Goal: Task Accomplishment & Management: Manage account settings

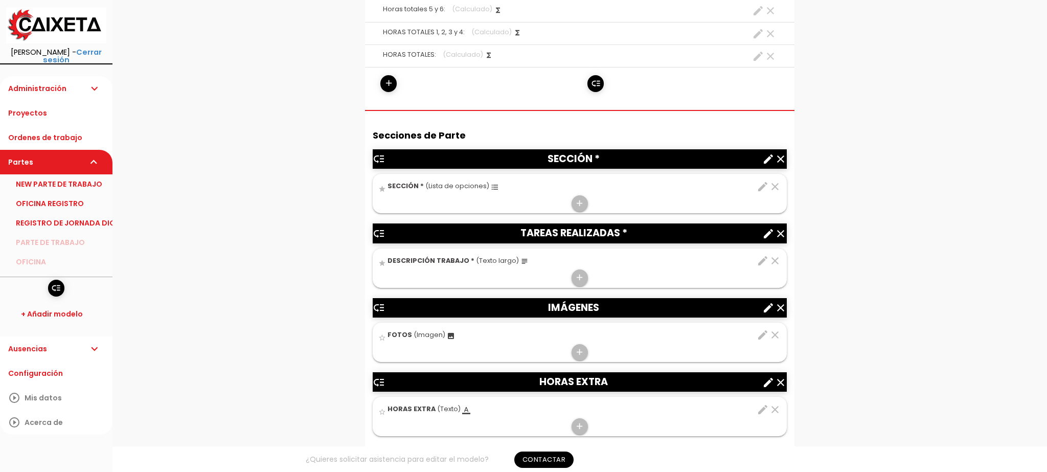
scroll to position [827, 0]
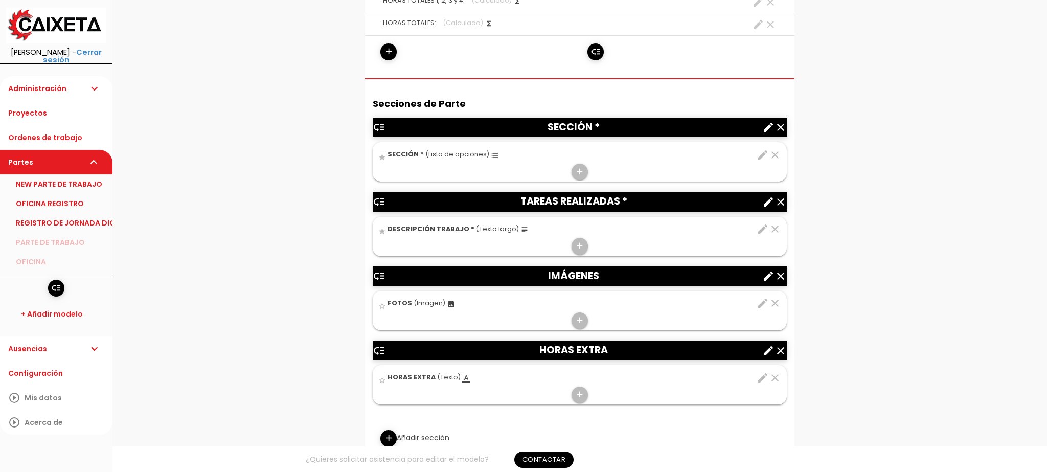
click at [762, 223] on icon "edit" at bounding box center [762, 229] width 12 height 12
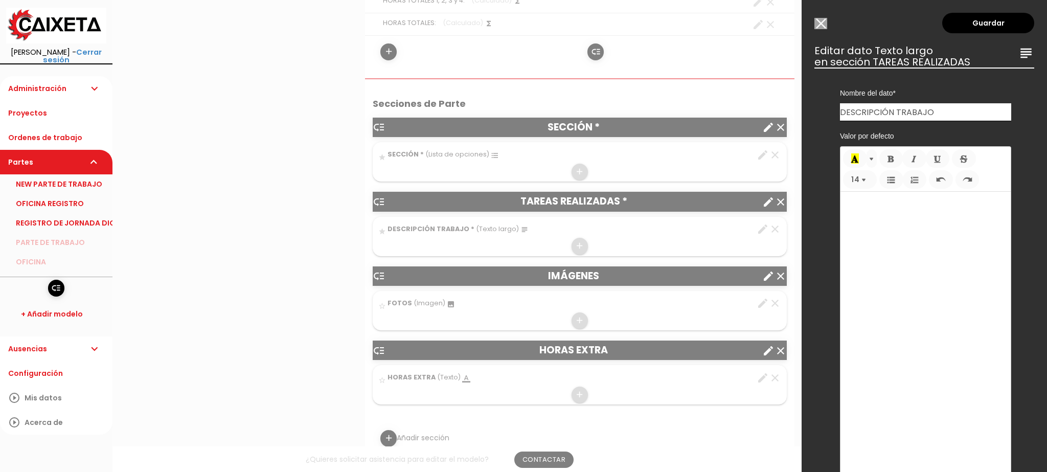
click at [796, 232] on div at bounding box center [523, 177] width 1047 height 590
click at [816, 25] on input "Modelo sin Ordenes de trabajo" at bounding box center [820, 23] width 13 height 11
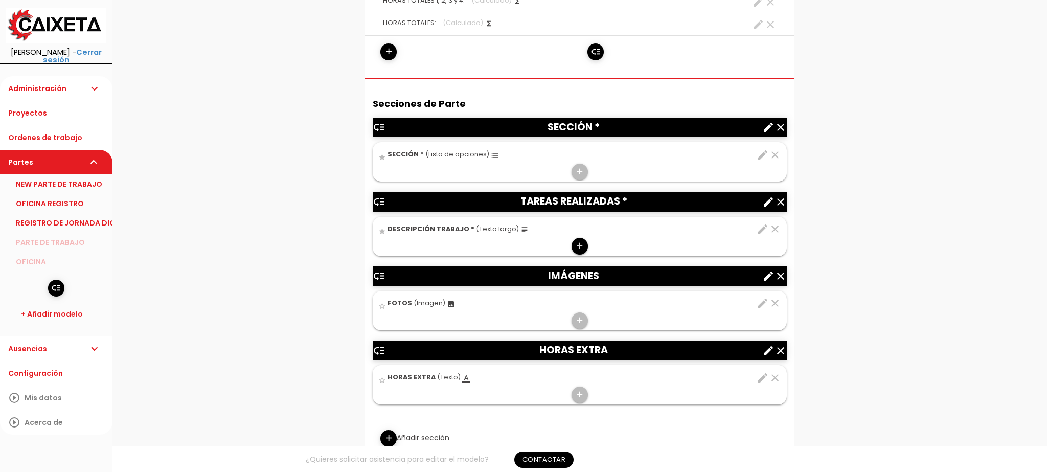
click at [579, 238] on icon "add" at bounding box center [579, 246] width 10 height 16
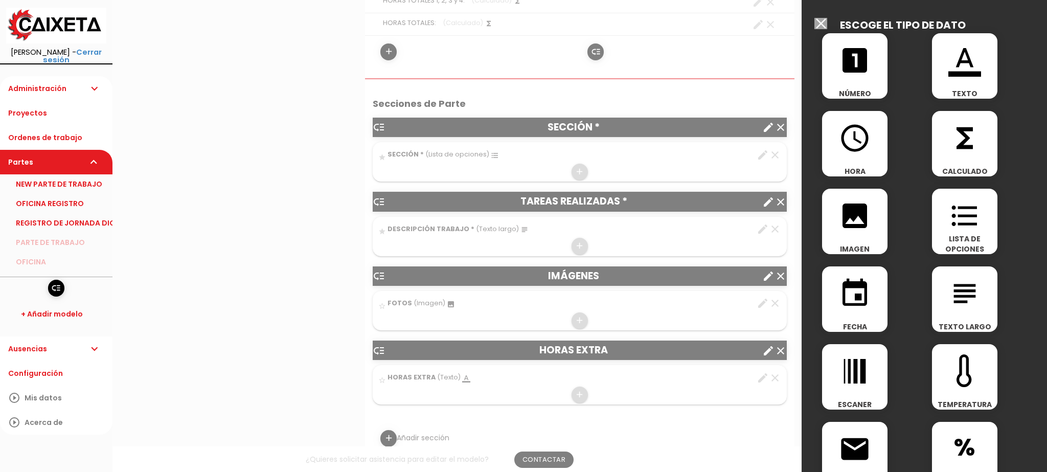
click at [729, 232] on div at bounding box center [523, 177] width 1047 height 590
click at [818, 22] on input "Modelo sin Ordenes de trabajo" at bounding box center [820, 23] width 13 height 11
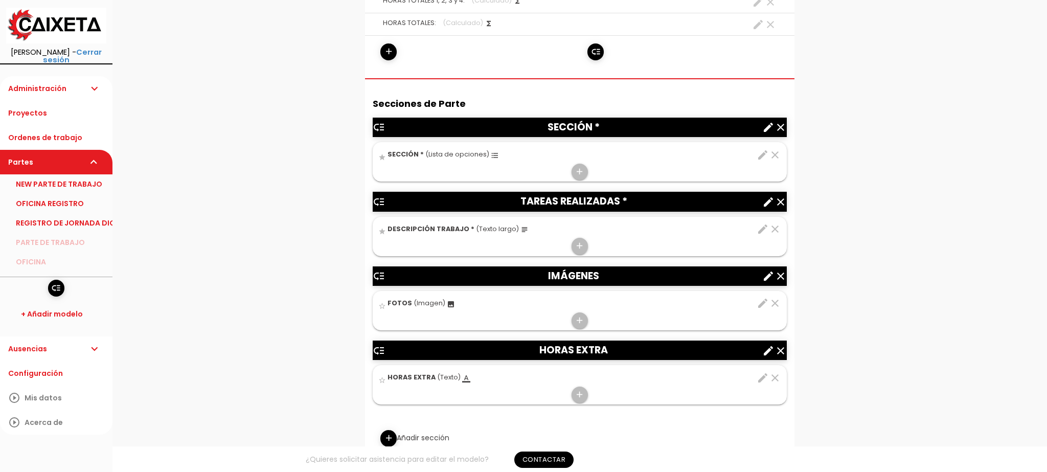
click at [760, 223] on icon "edit" at bounding box center [762, 229] width 12 height 12
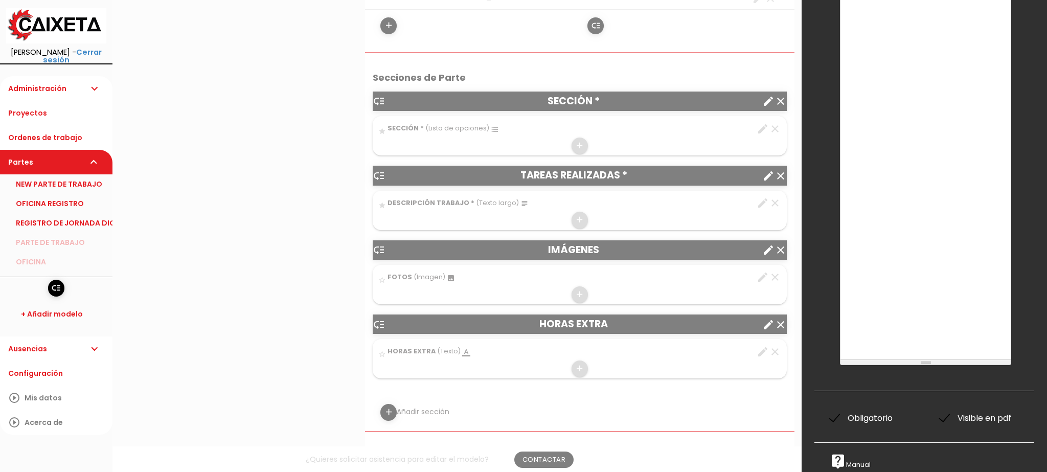
scroll to position [854, 0]
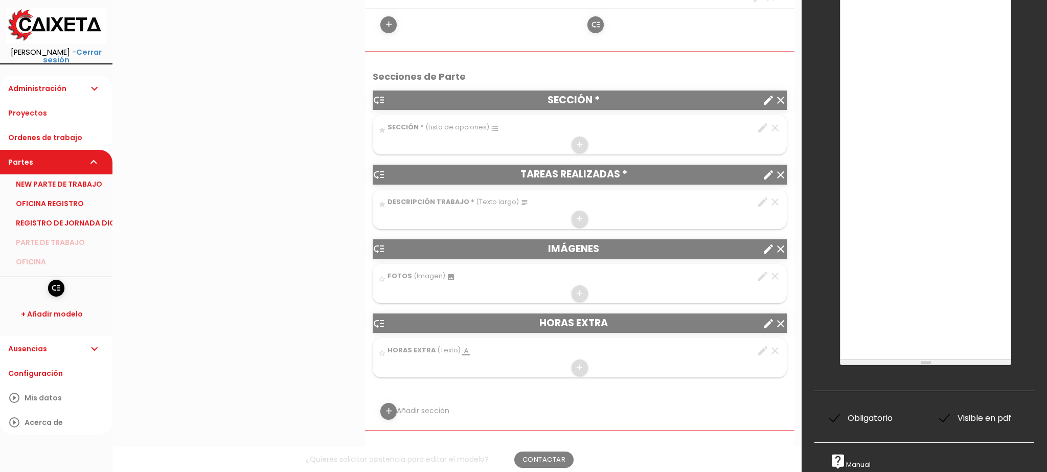
click at [795, 225] on div at bounding box center [523, 177] width 1047 height 590
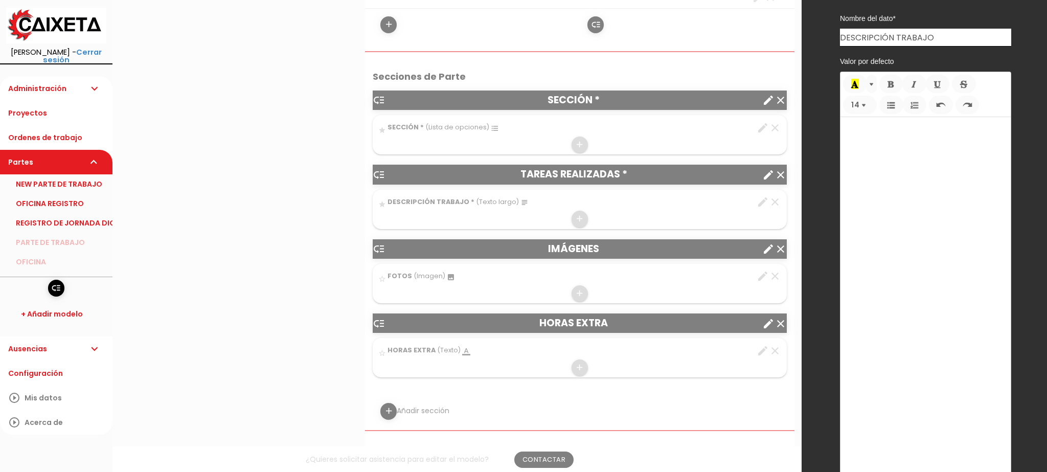
scroll to position [0, 0]
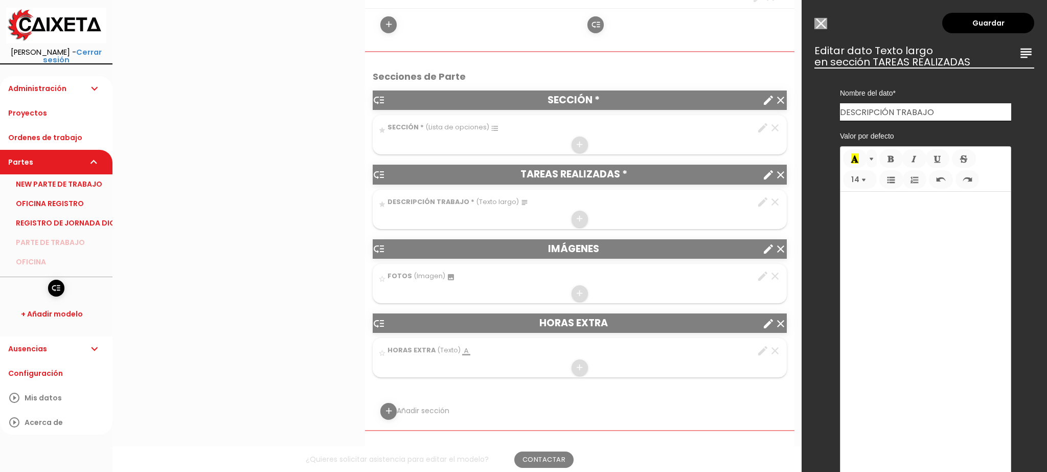
click at [1022, 55] on icon "subject" at bounding box center [1025, 53] width 16 height 16
click at [1024, 54] on icon "subject" at bounding box center [1025, 53] width 16 height 16
click at [824, 25] on input "Modelo sin Ordenes de trabajo" at bounding box center [820, 23] width 13 height 11
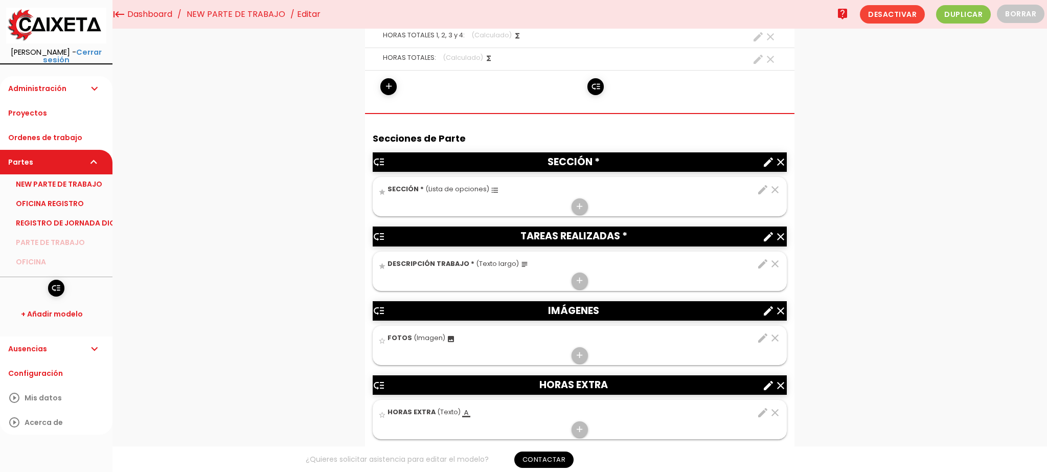
scroll to position [768, 0]
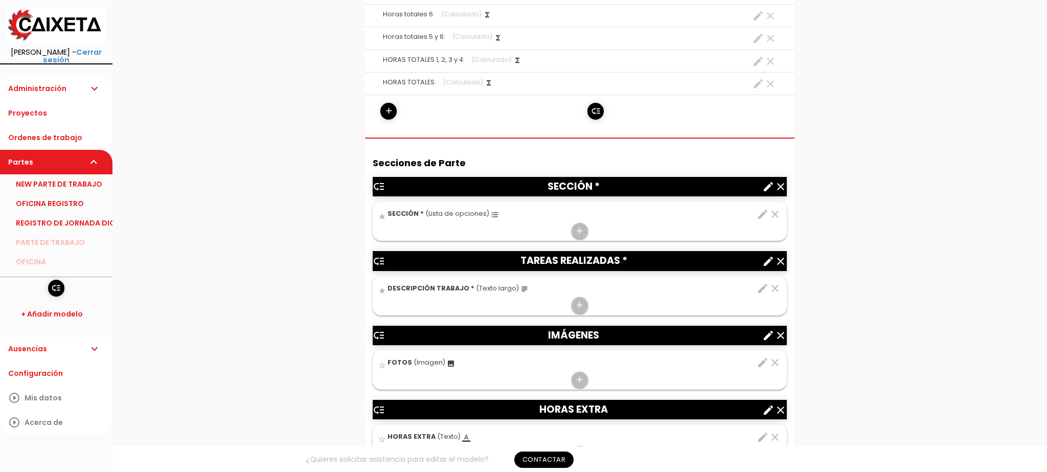
click at [770, 255] on icon "create" at bounding box center [768, 261] width 12 height 12
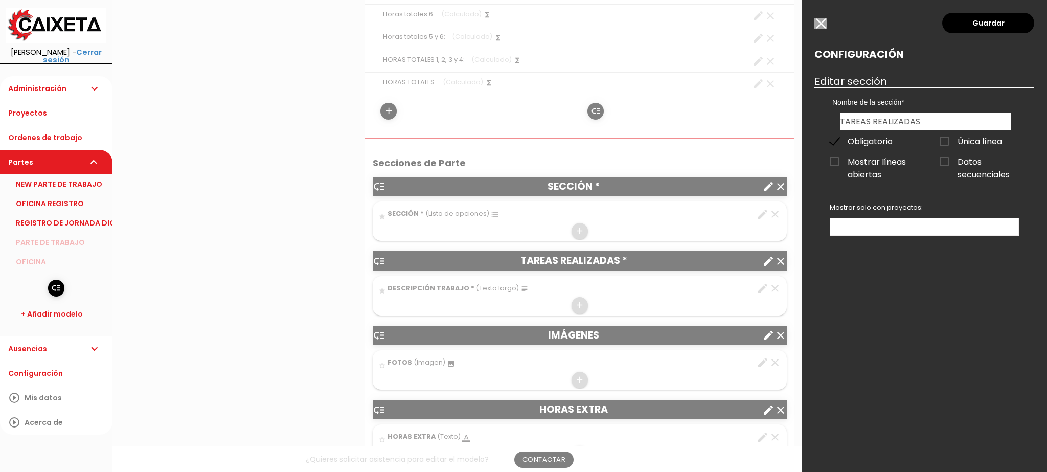
click at [955, 140] on span "Única línea" at bounding box center [970, 141] width 62 height 13
click at [0, 0] on input "Única línea" at bounding box center [0, 0] width 0 height 0
click at [988, 24] on link "Guardar" at bounding box center [988, 23] width 92 height 20
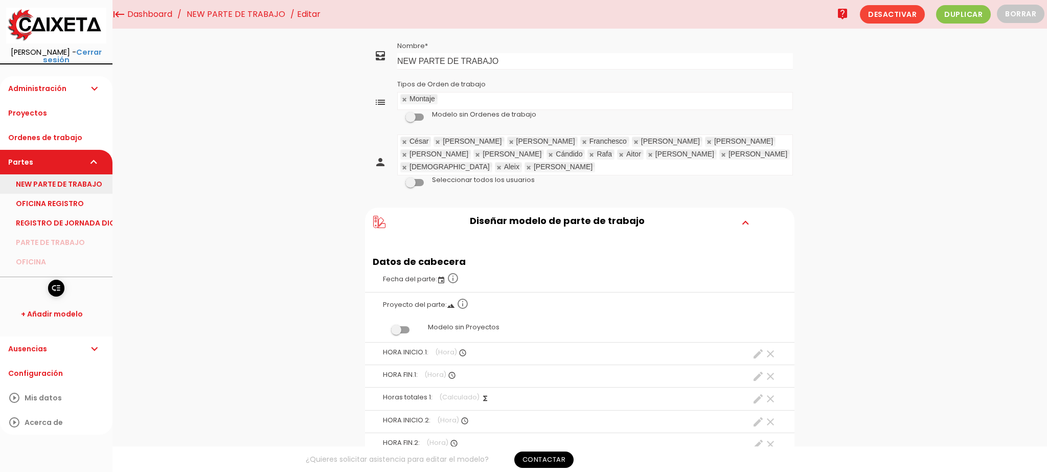
click at [52, 179] on link "NEW PARTE DE TRABAJO" at bounding box center [56, 183] width 112 height 19
